Goal: Information Seeking & Learning: Learn about a topic

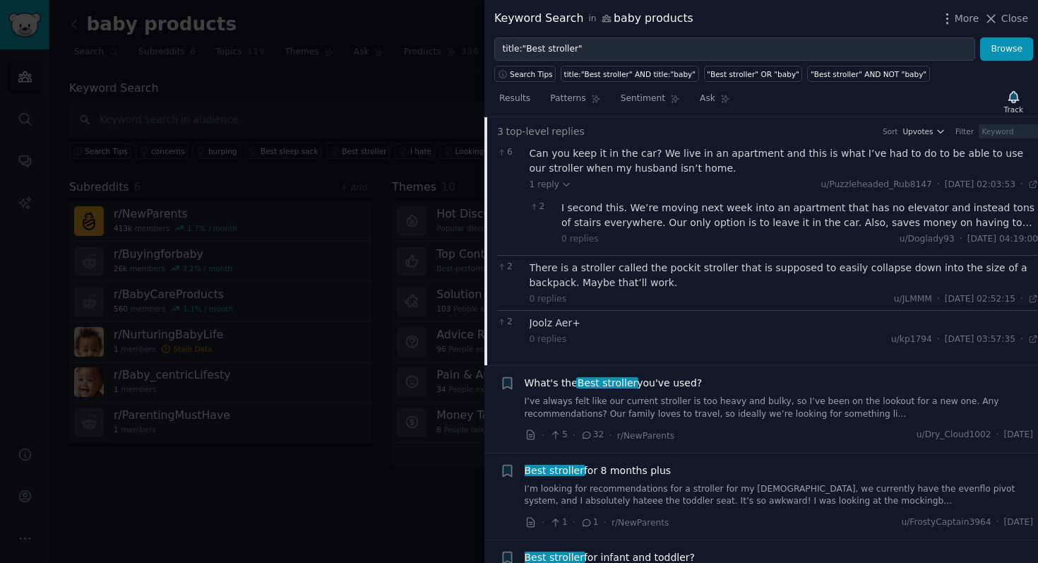
scroll to position [146, 0]
click at [622, 381] on span "Best stroller" at bounding box center [607, 381] width 62 height 11
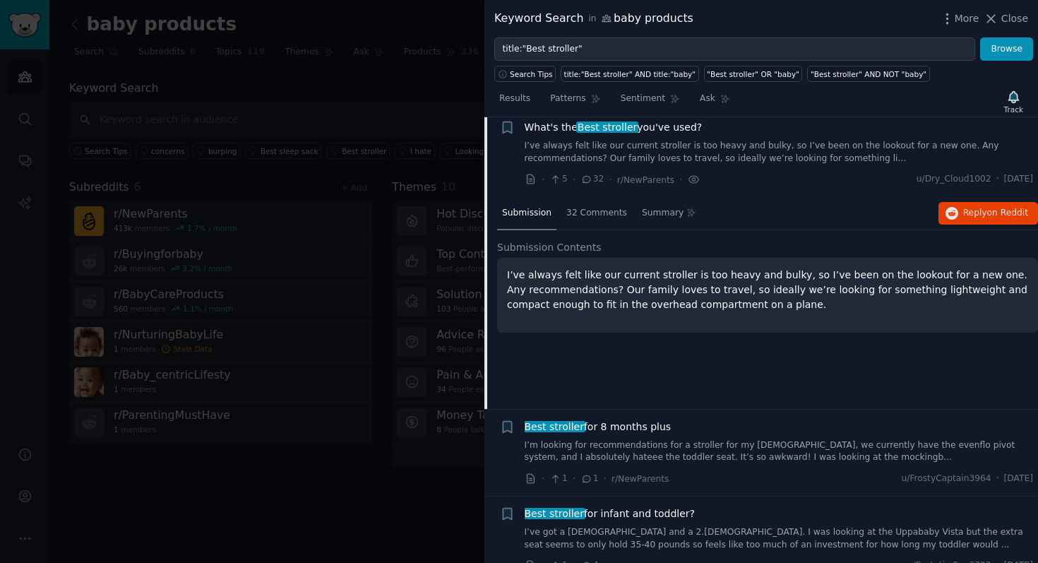
scroll to position [109, 0]
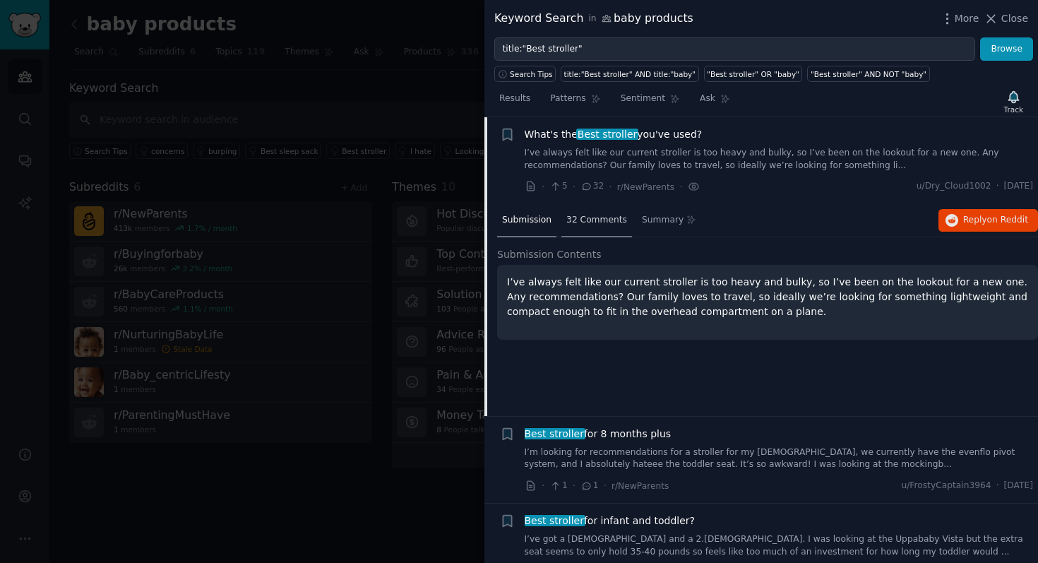
click at [606, 224] on span "32 Comments" at bounding box center [596, 220] width 61 height 13
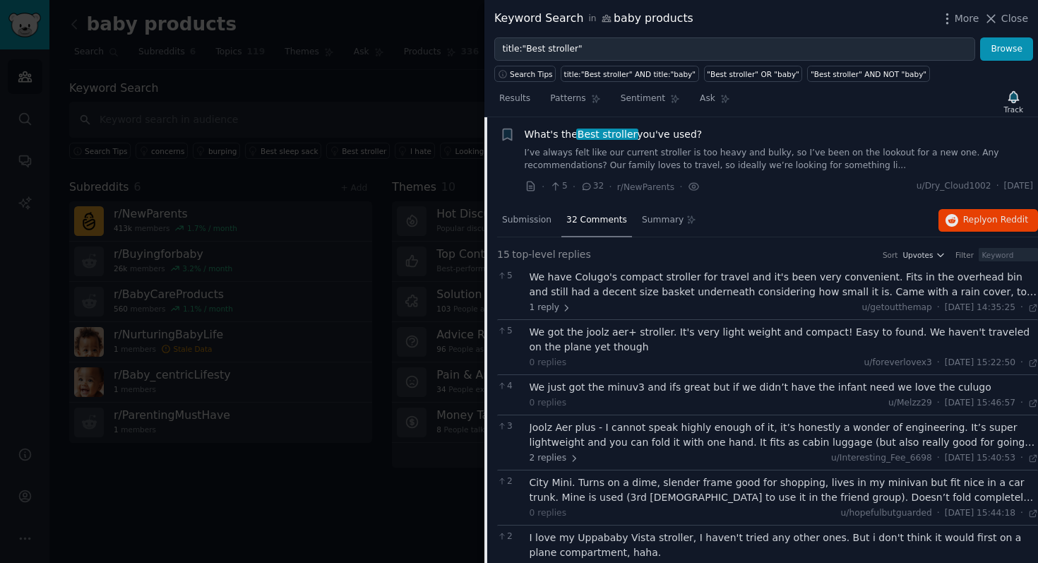
click at [576, 289] on div "We have Colugo's compact stroller for travel and it's been very convenient. Fit…" at bounding box center [783, 285] width 509 height 30
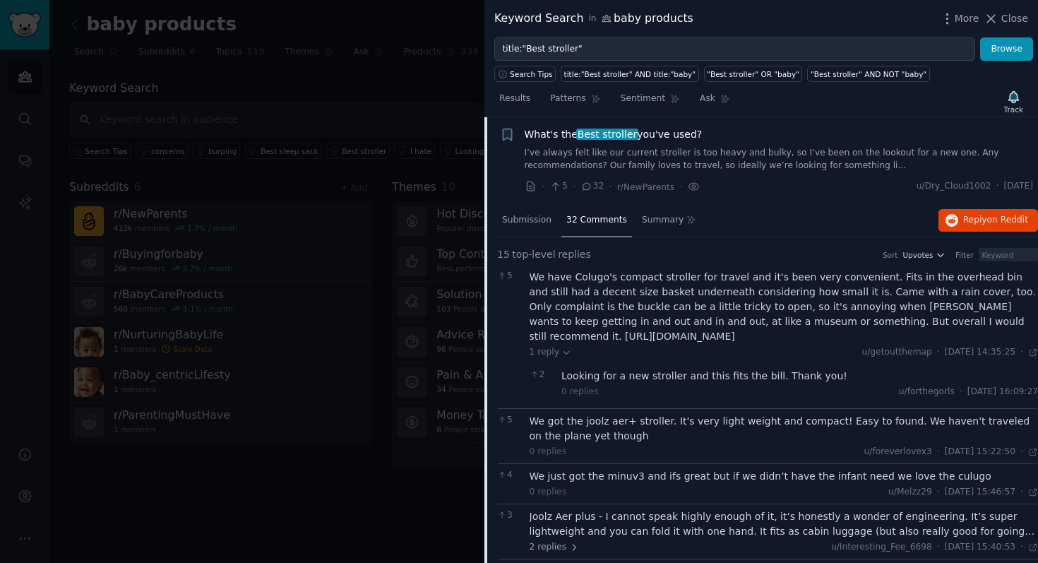
click at [690, 344] on div "We have Colugo's compact stroller for travel and it's been very convenient. Fit…" at bounding box center [783, 307] width 509 height 74
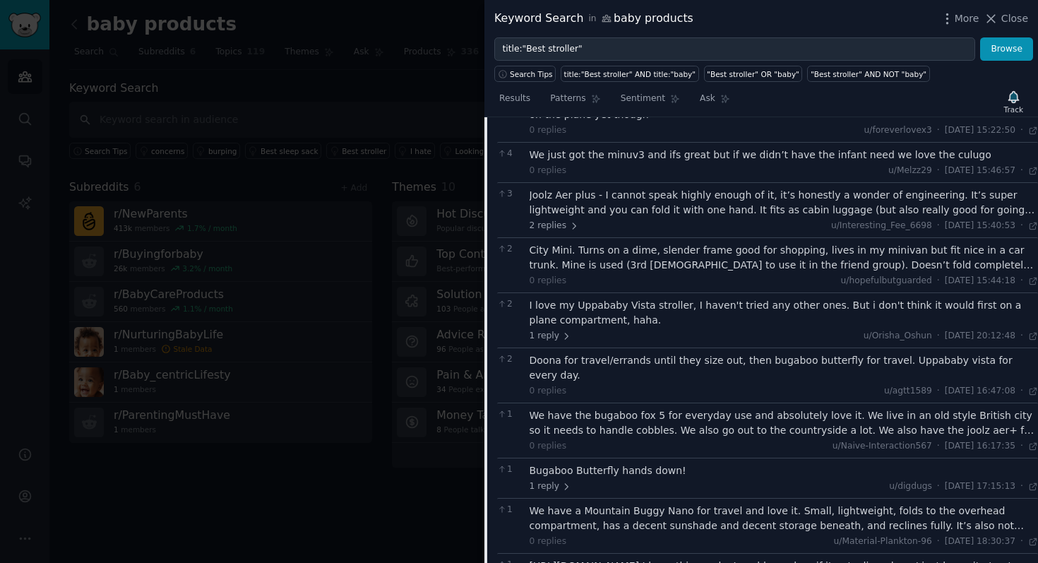
scroll to position [433, 0]
click at [1004, 19] on span "Close" at bounding box center [1014, 18] width 27 height 15
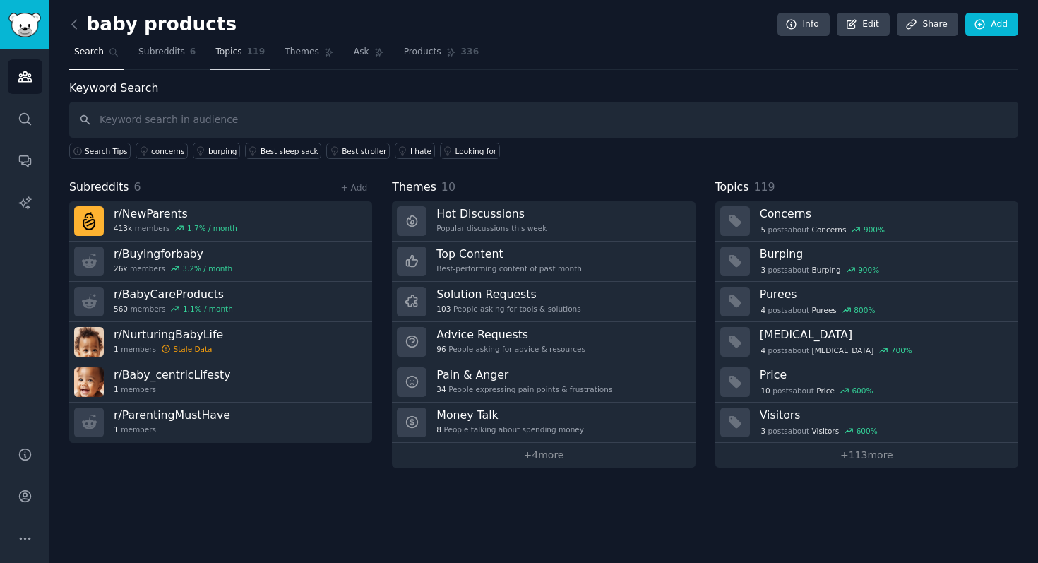
click at [232, 53] on span "Topics" at bounding box center [228, 52] width 26 height 13
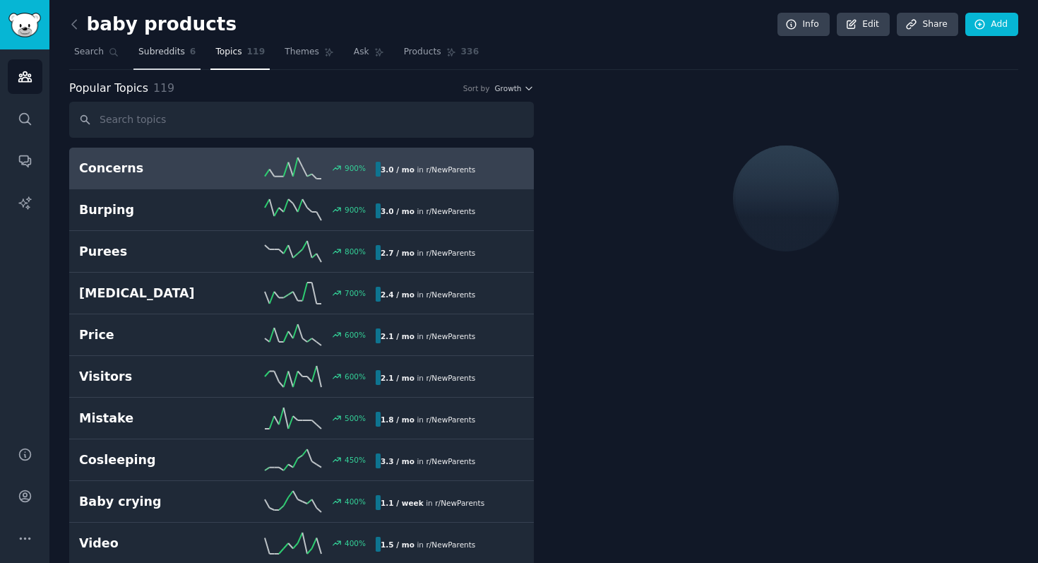
click at [161, 57] on span "Subreddits" at bounding box center [161, 52] width 47 height 13
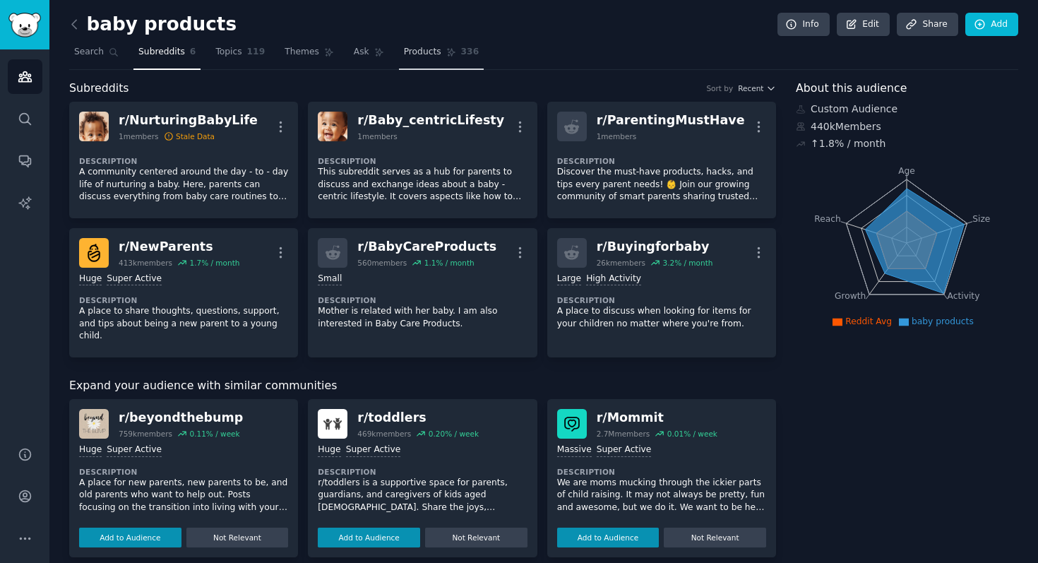
click at [420, 59] on link "Products 336" at bounding box center [441, 55] width 85 height 29
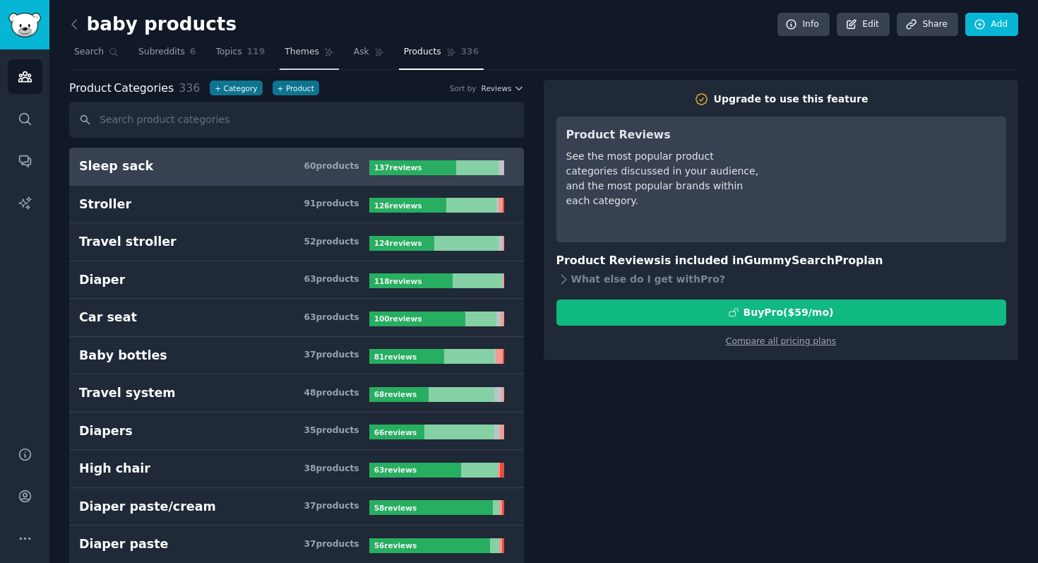
click at [299, 50] on span "Themes" at bounding box center [301, 52] width 35 height 13
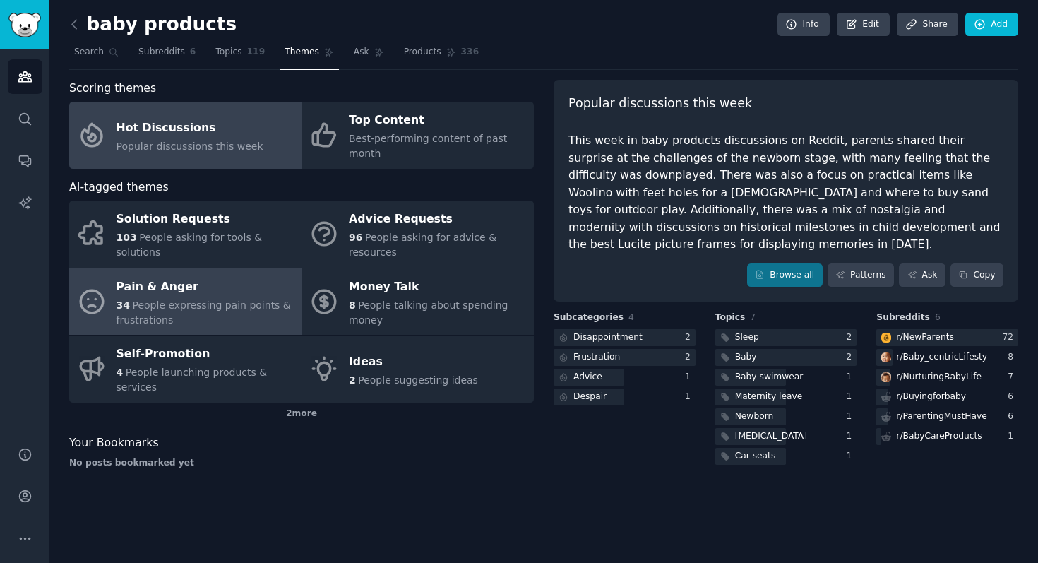
click at [152, 304] on span "People expressing pain points & frustrations" at bounding box center [203, 312] width 174 height 26
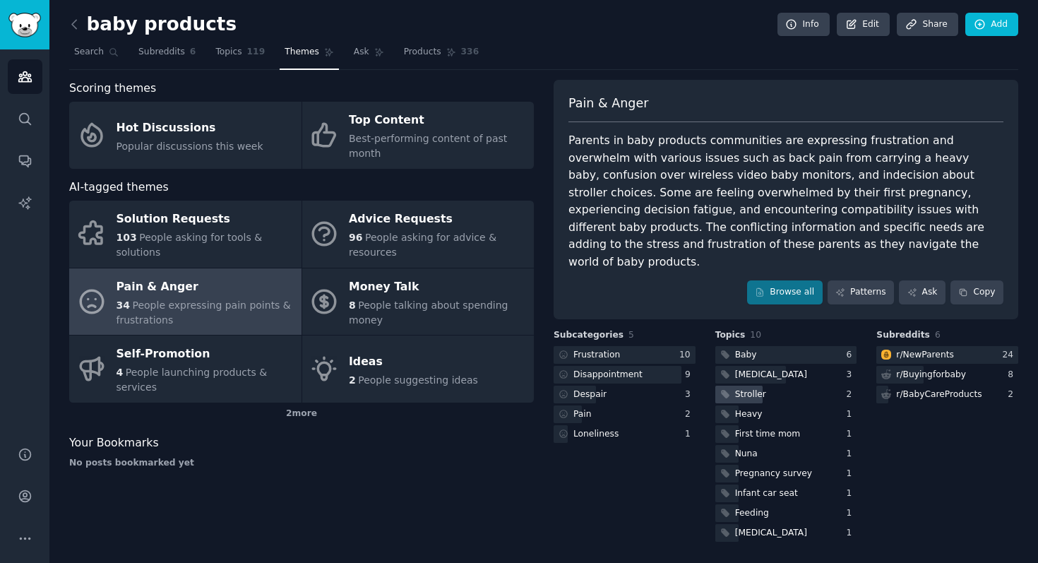
click at [761, 388] on div "Stroller" at bounding box center [750, 394] width 31 height 13
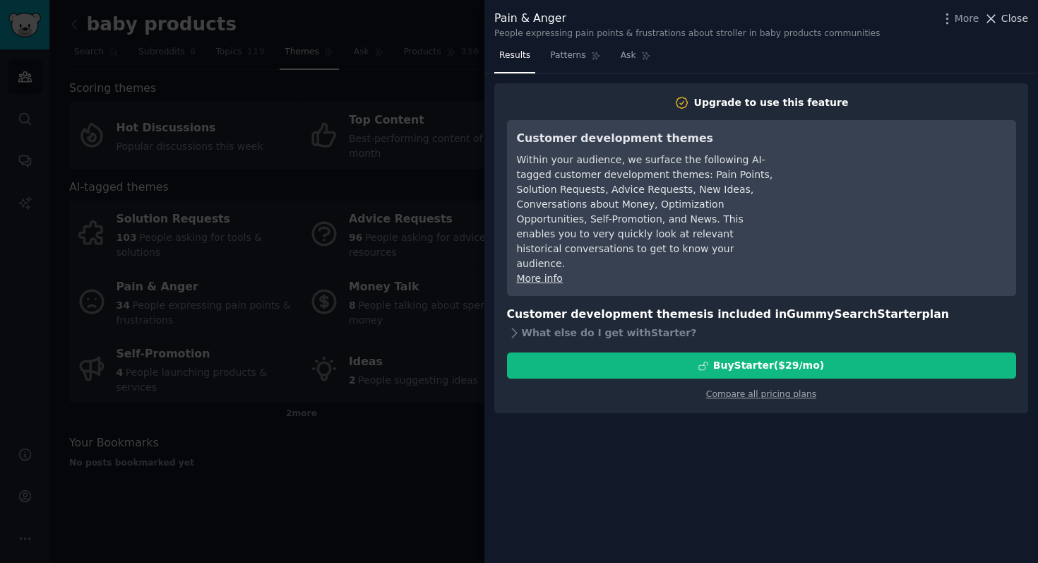
click at [1006, 16] on span "Close" at bounding box center [1014, 18] width 27 height 15
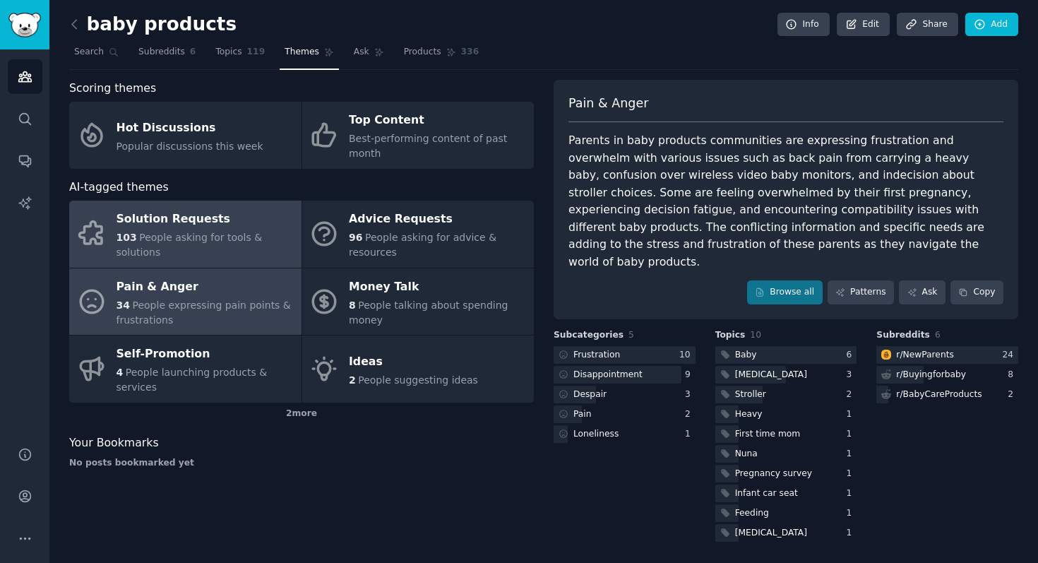
click at [202, 232] on span "People asking for tools & solutions" at bounding box center [189, 245] width 146 height 26
